Goal: Communication & Community: Answer question/provide support

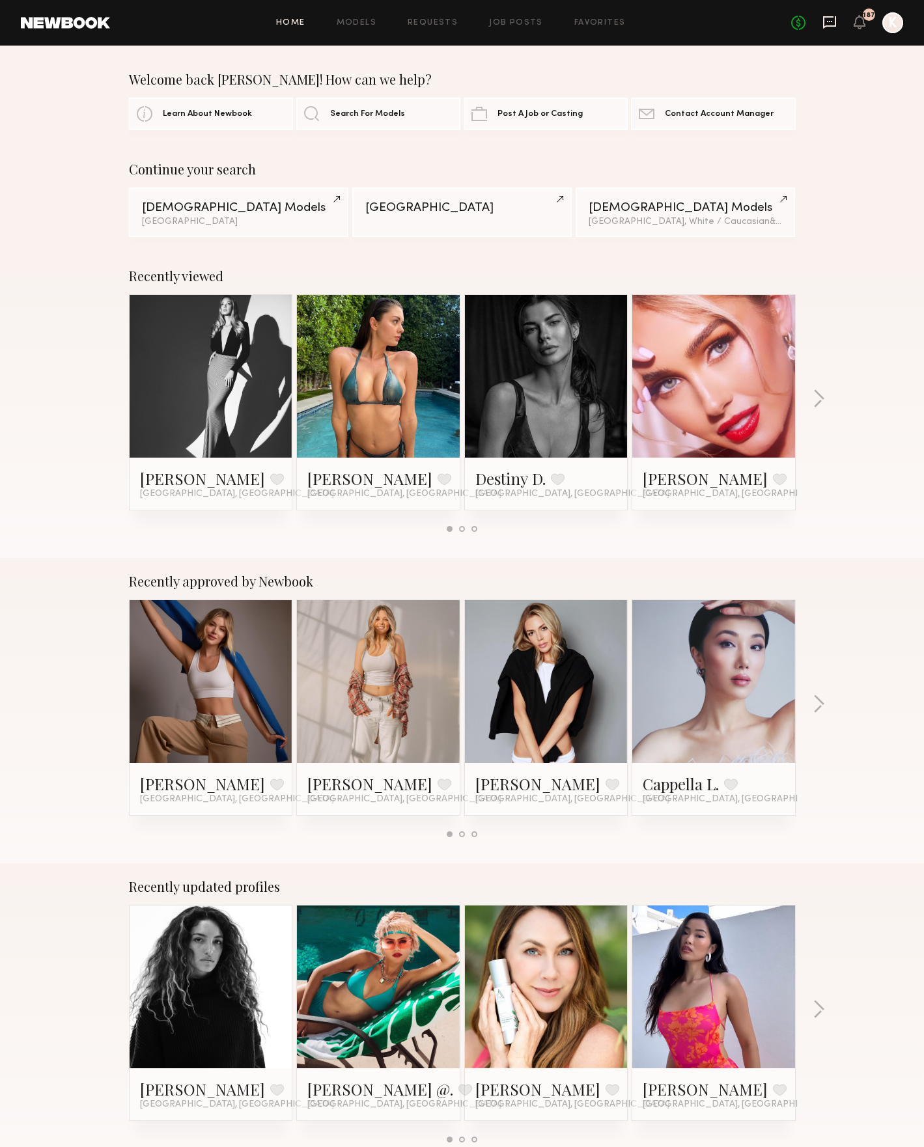
click at [828, 21] on icon at bounding box center [829, 21] width 5 height 1
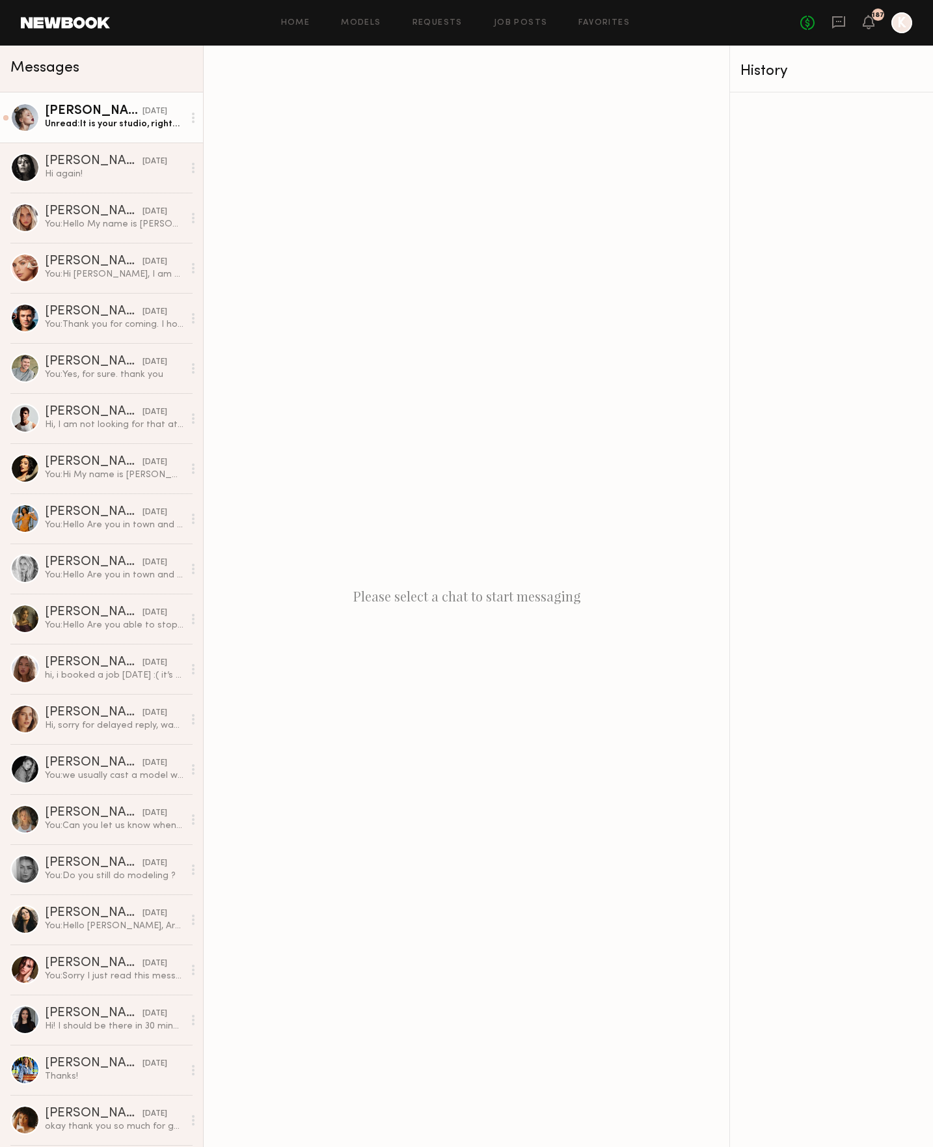
click at [111, 124] on div "Unread: It is your studio, right? I went there at 07/29" at bounding box center [114, 124] width 139 height 12
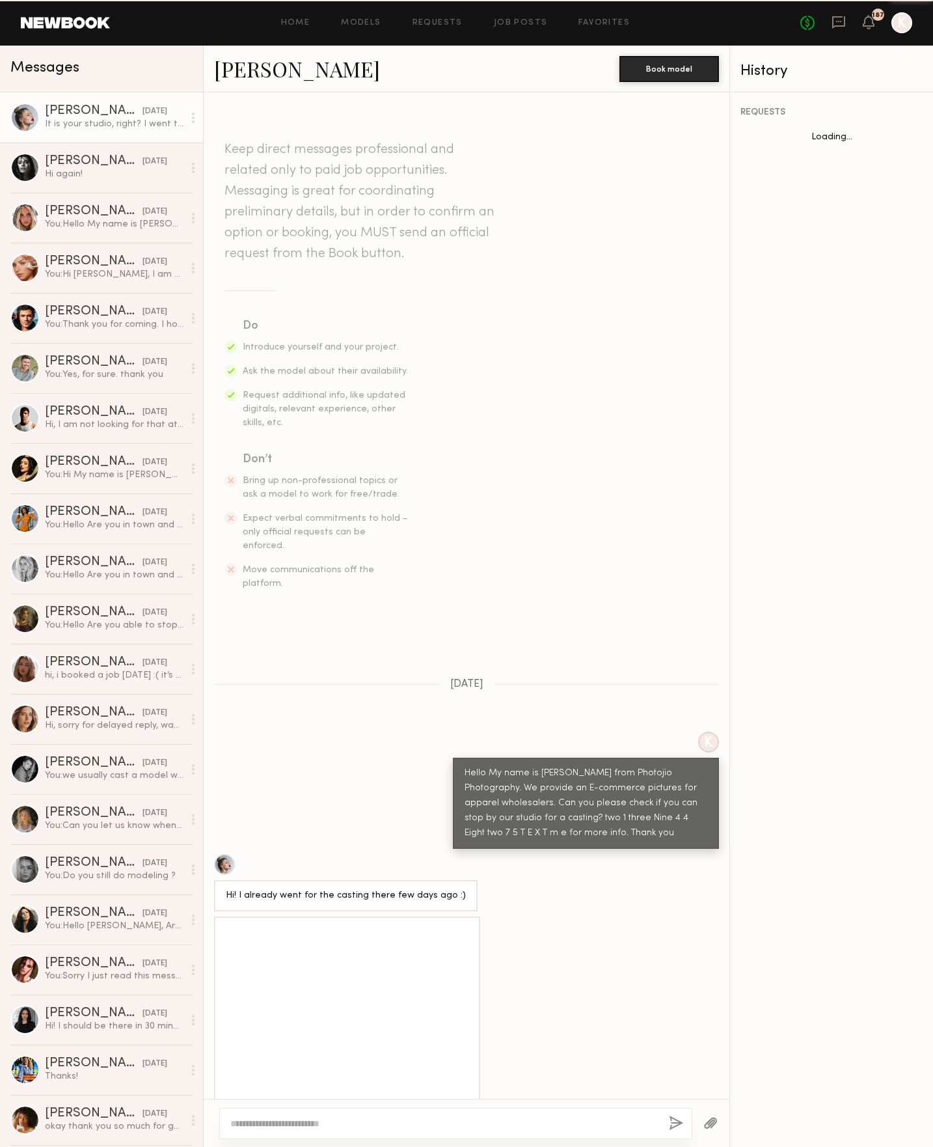
scroll to position [91, 0]
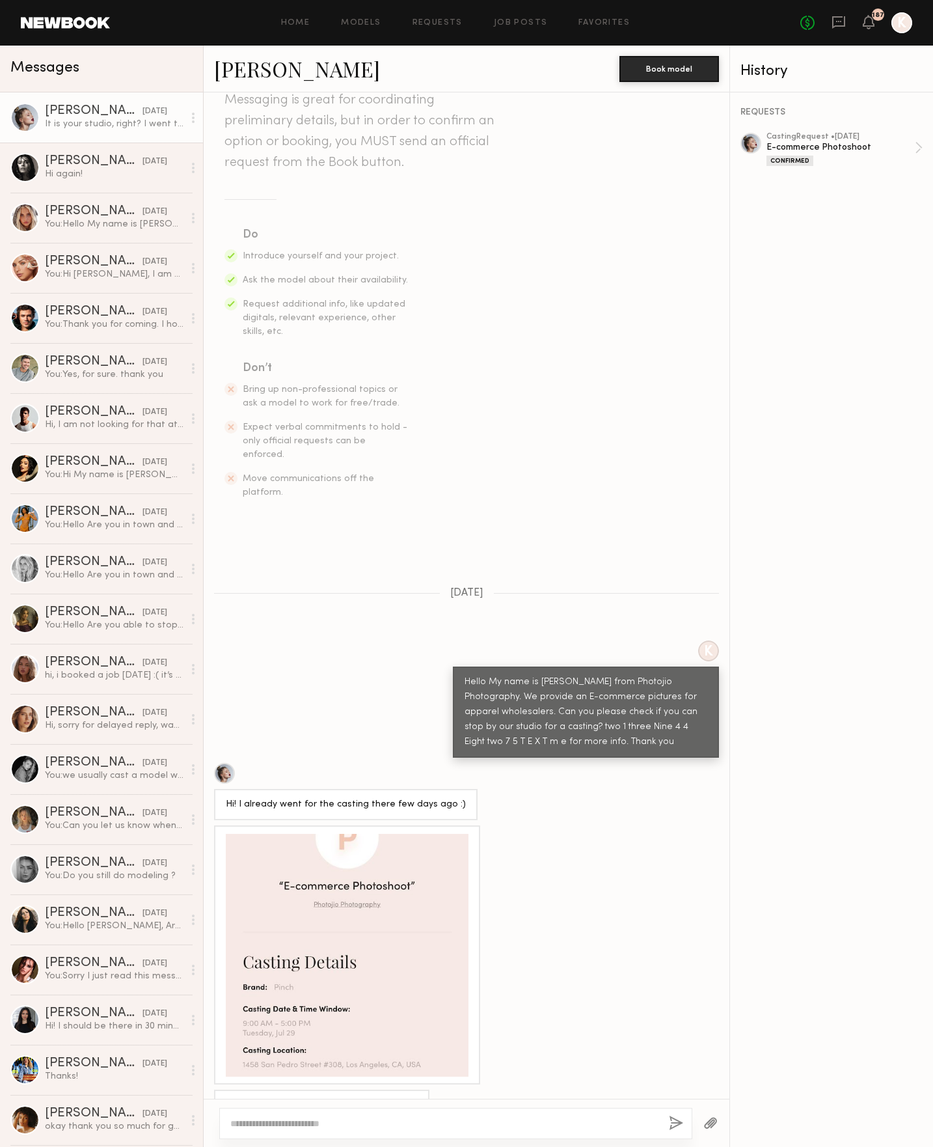
click at [346, 1119] on textarea at bounding box center [444, 1123] width 428 height 13
type textarea "**********"
click at [674, 1125] on button "button" at bounding box center [676, 1124] width 14 height 16
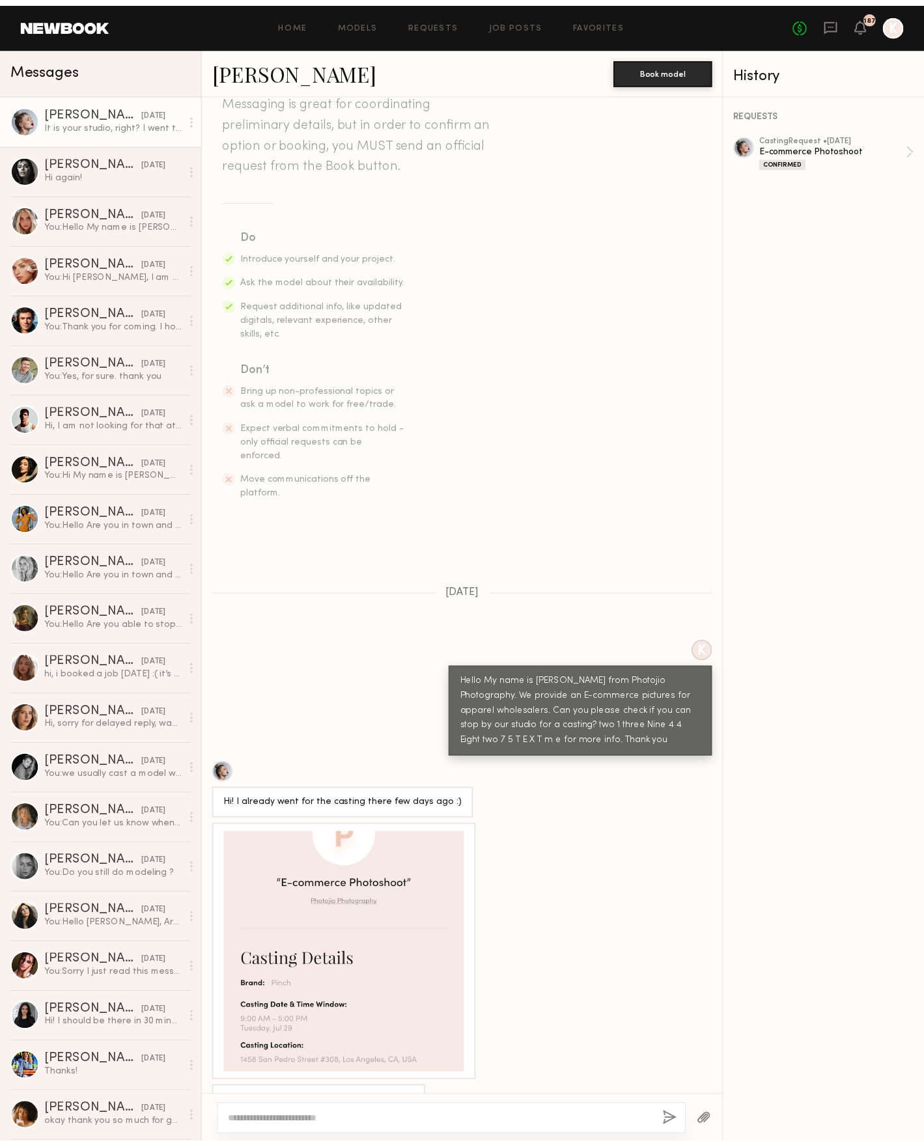
scroll to position [326, 0]
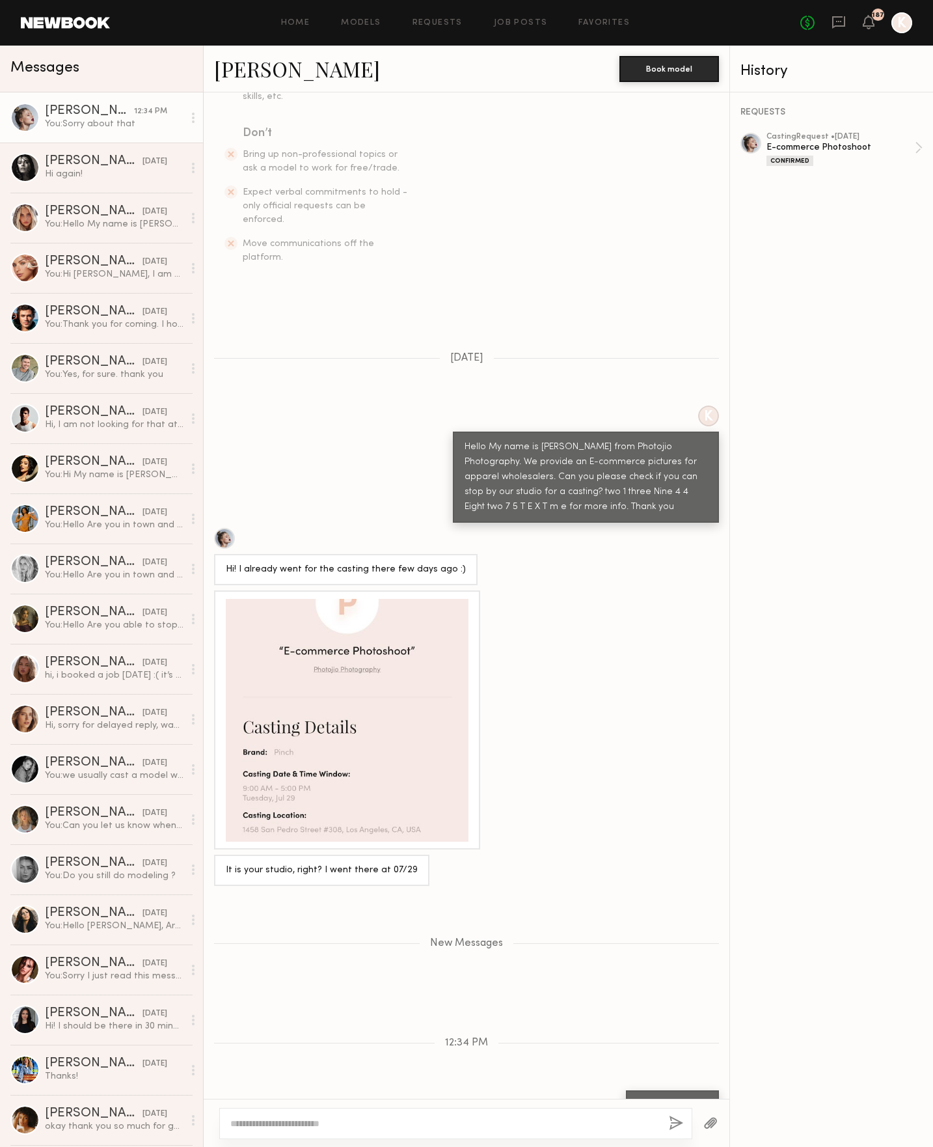
click at [431, 1123] on textarea at bounding box center [444, 1123] width 428 height 13
click at [223, 528] on div at bounding box center [224, 538] width 21 height 21
click at [825, 295] on div "REQUESTS casting Request • 07/24/2025 E-commerce Photoshoot Confirmed" at bounding box center [831, 619] width 203 height 1054
click at [822, 294] on div "REQUESTS casting Request • 07/24/2025 E-commerce Photoshoot Confirmed" at bounding box center [831, 619] width 203 height 1054
click at [94, 27] on link at bounding box center [65, 23] width 89 height 12
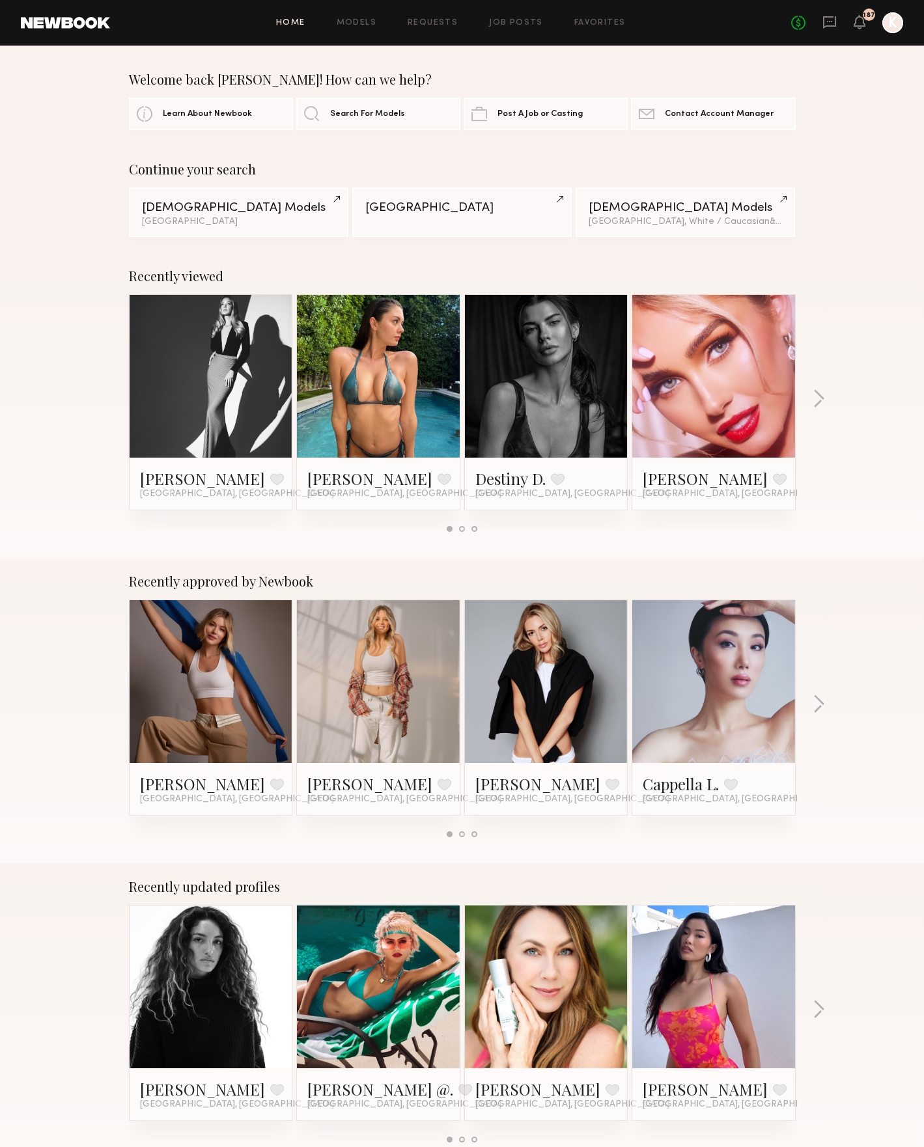
click at [217, 692] on link at bounding box center [210, 681] width 79 height 163
